Goal: Navigation & Orientation: Find specific page/section

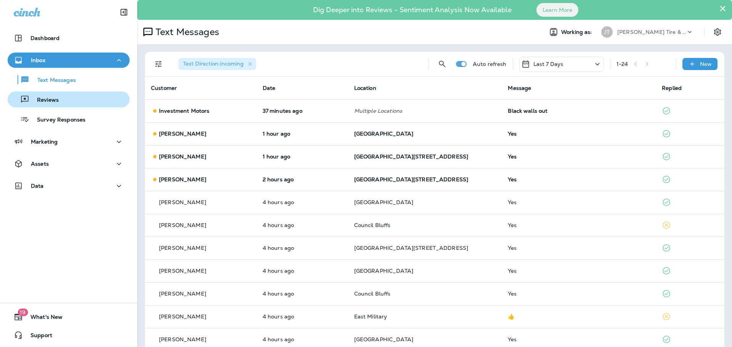
click at [53, 93] on button "Reviews" at bounding box center [69, 99] width 122 height 16
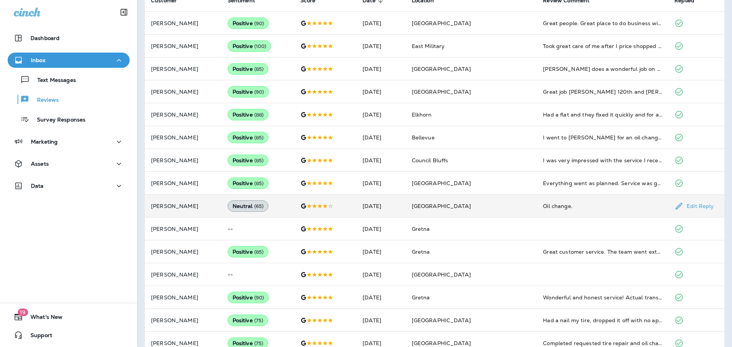
scroll to position [229, 0]
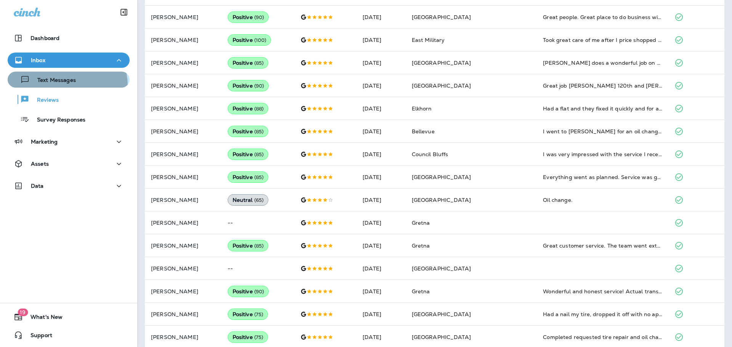
click at [58, 86] on button "Text Messages" at bounding box center [69, 80] width 122 height 16
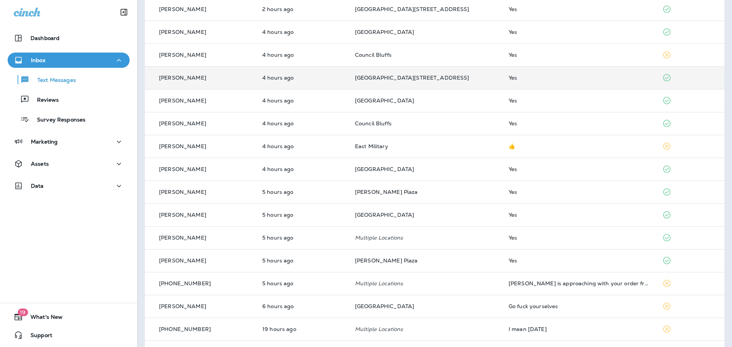
scroll to position [191, 0]
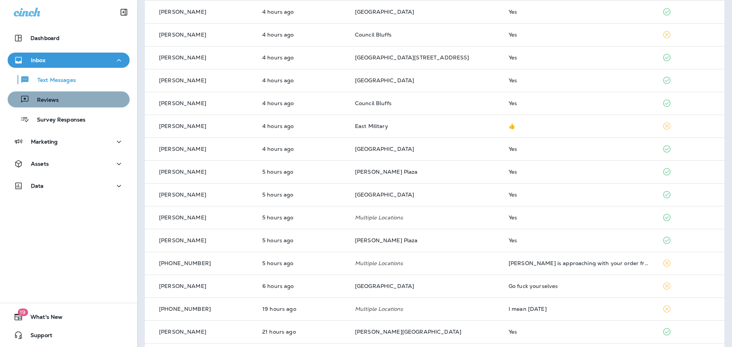
click at [73, 96] on div "Reviews" at bounding box center [69, 99] width 116 height 11
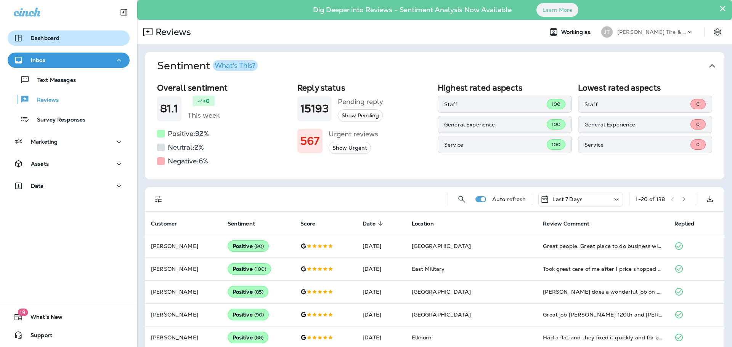
click at [67, 40] on div "Dashboard" at bounding box center [69, 38] width 110 height 9
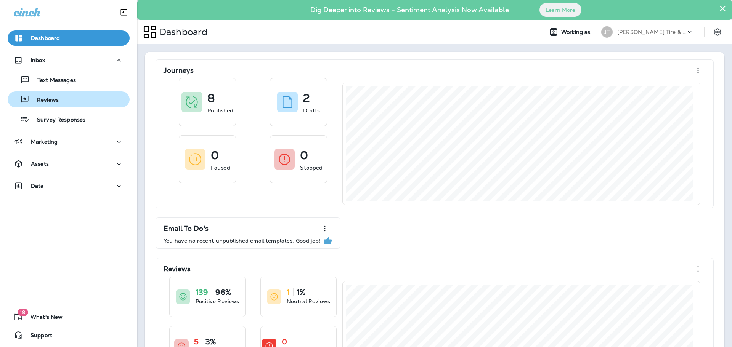
click at [68, 98] on div "Reviews" at bounding box center [69, 99] width 116 height 11
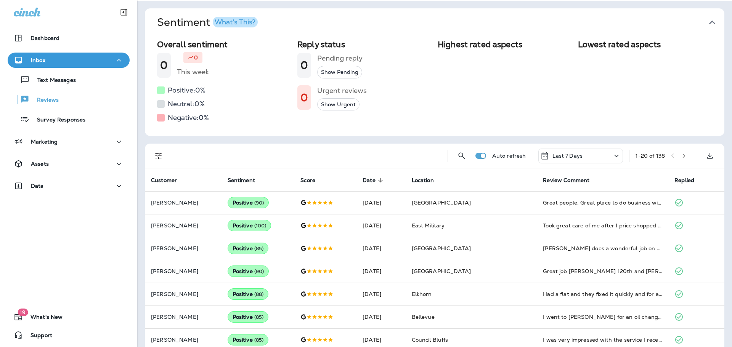
scroll to position [114, 0]
